Goal: Information Seeking & Learning: Learn about a topic

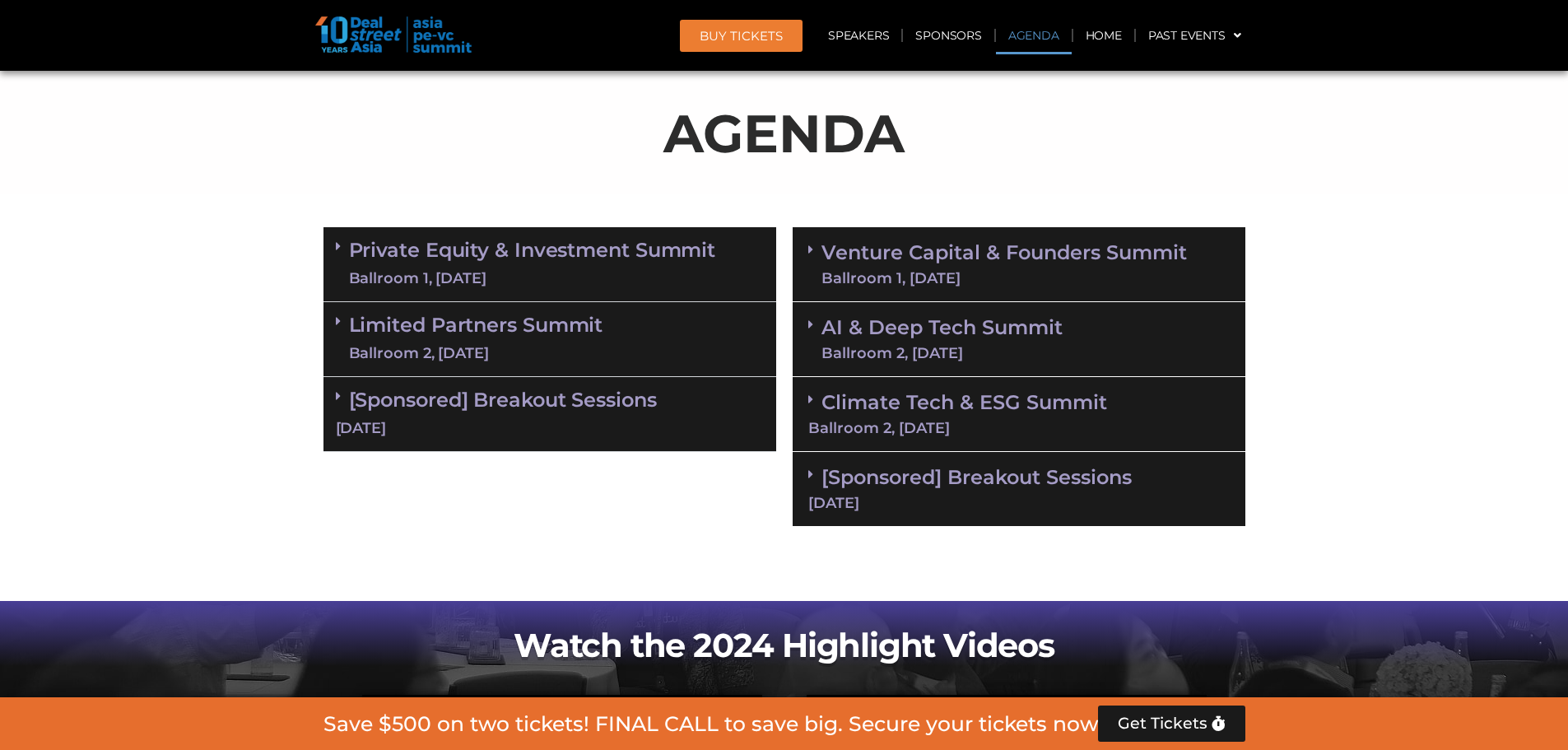
scroll to position [878, 0]
click at [973, 351] on div "Ballroom 2, [DATE]" at bounding box center [942, 353] width 241 height 15
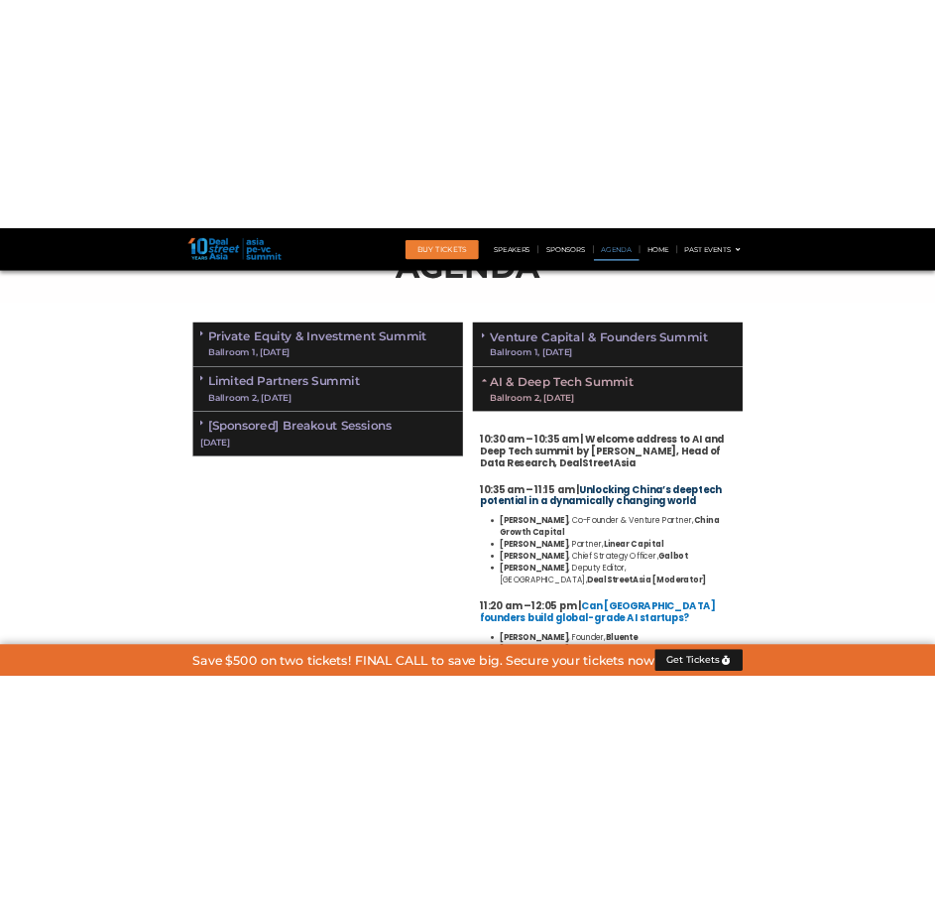
scroll to position [1190, 0]
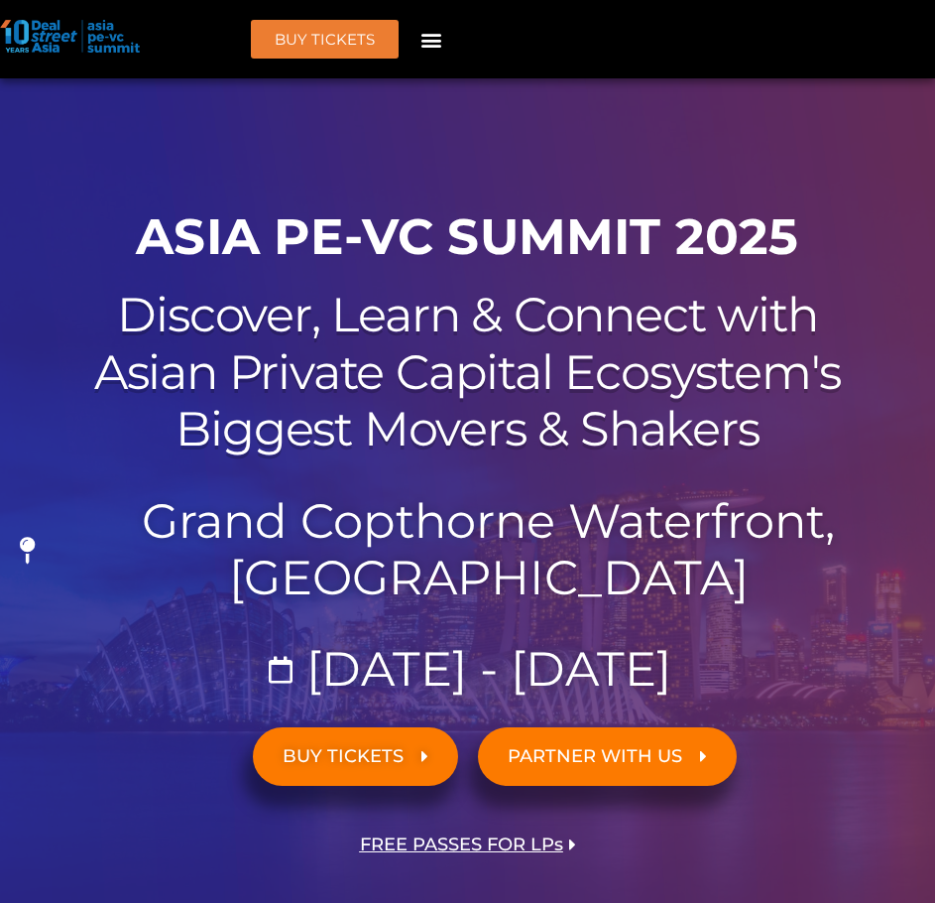
scroll to position [2241, 0]
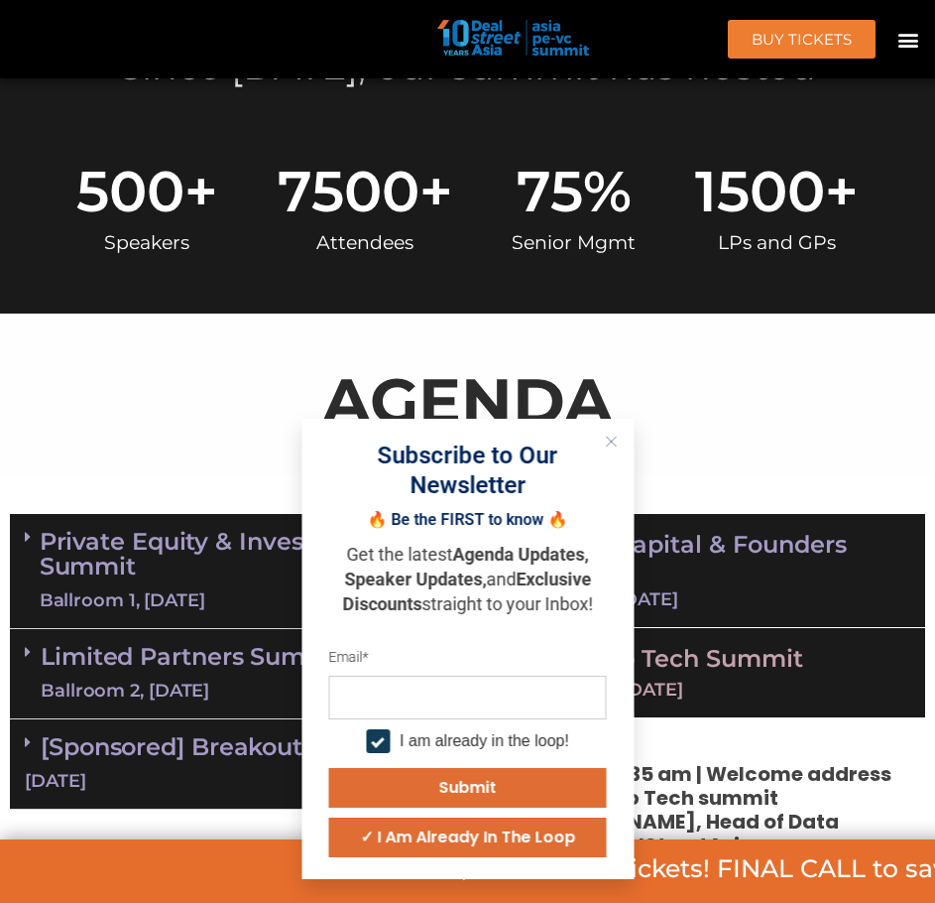
scroll to position [876, 0]
